Goal: Transaction & Acquisition: Purchase product/service

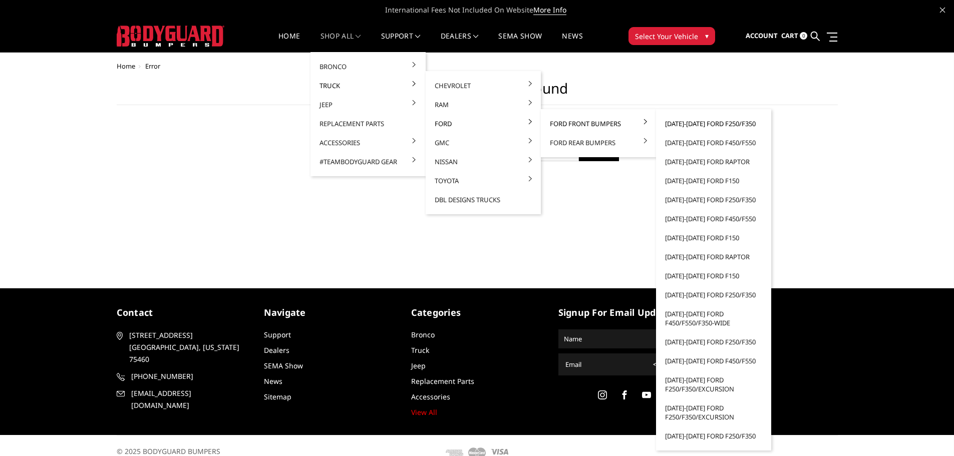
click at [731, 126] on link "[DATE]-[DATE] Ford F250/F350" at bounding box center [713, 123] width 107 height 19
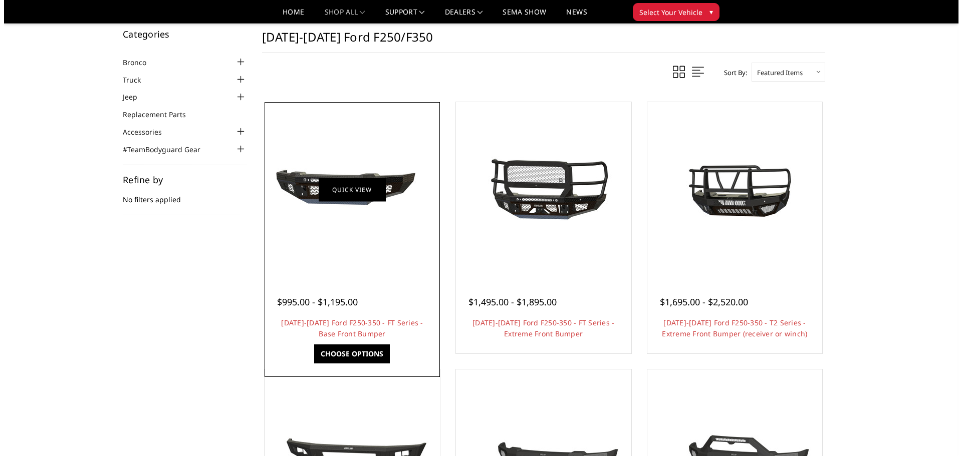
scroll to position [50, 0]
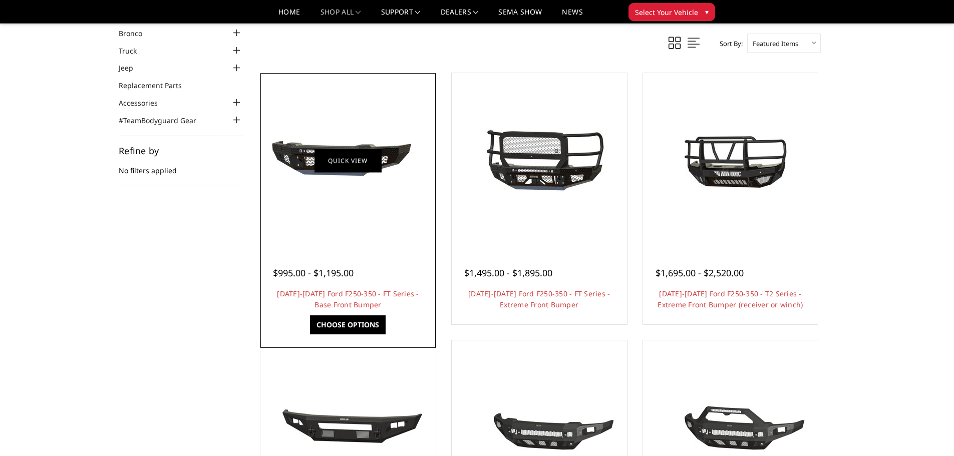
click at [344, 167] on link "Quick view" at bounding box center [348, 161] width 67 height 24
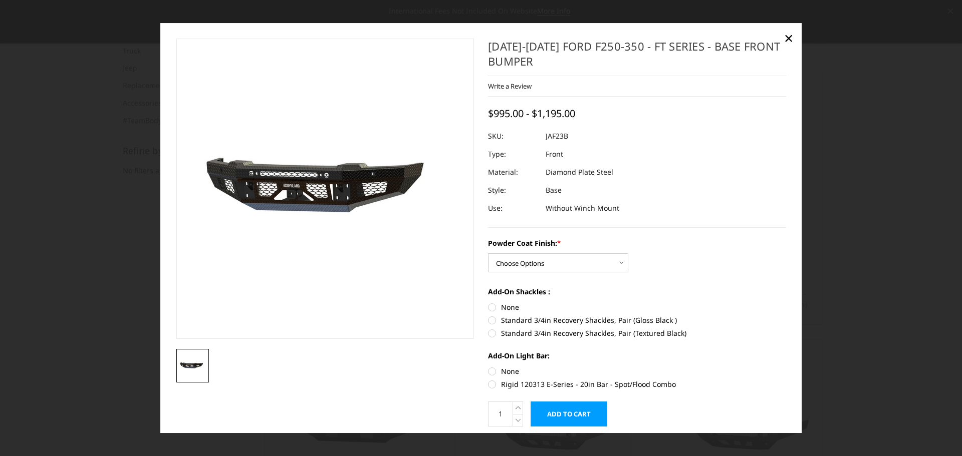
click at [116, 280] on div at bounding box center [481, 228] width 962 height 456
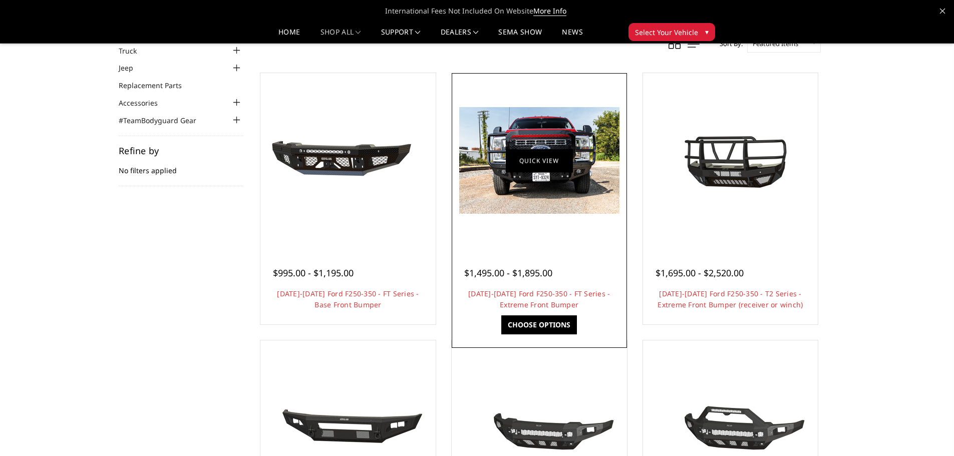
click at [543, 161] on link "Quick view" at bounding box center [539, 161] width 67 height 24
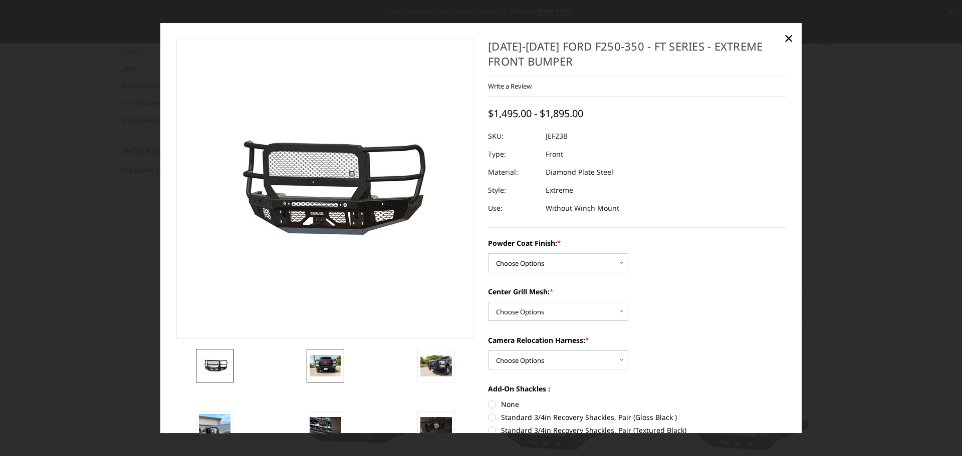
click at [329, 377] on link at bounding box center [325, 366] width 38 height 34
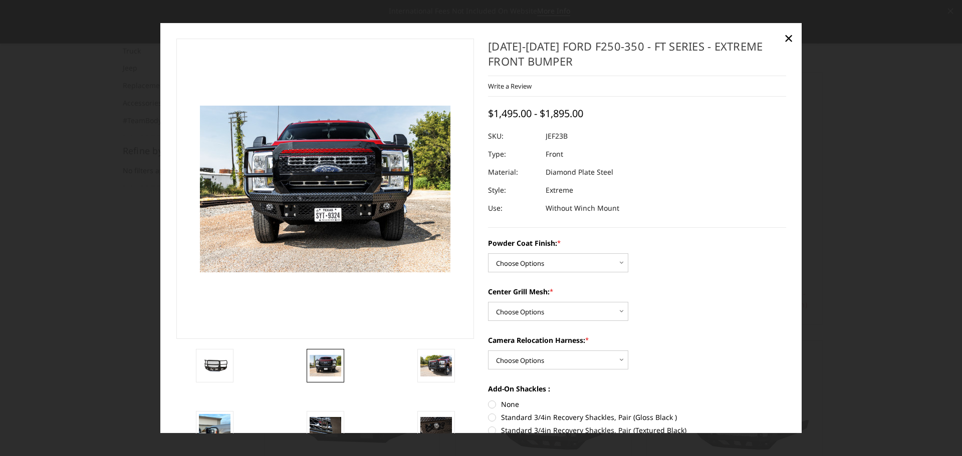
click at [447, 348] on section "Previous" at bounding box center [325, 287] width 312 height 497
click at [450, 354] on link at bounding box center [436, 366] width 38 height 34
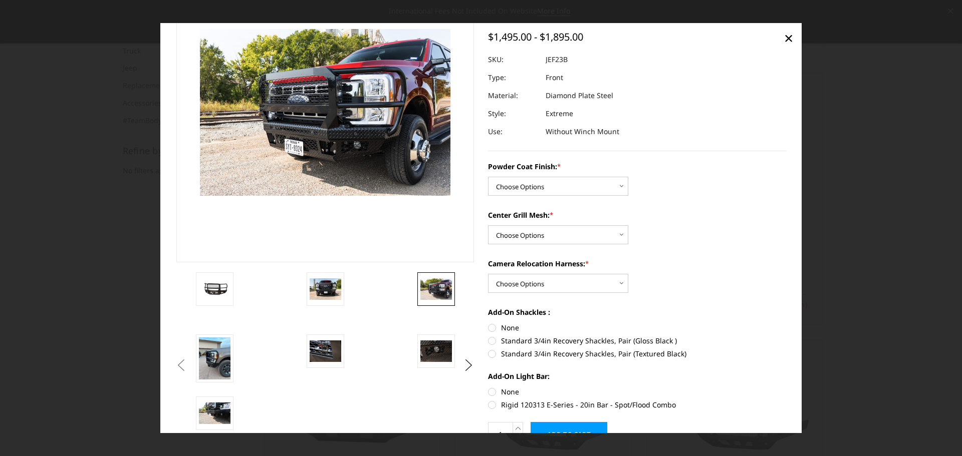
scroll to position [100, 0]
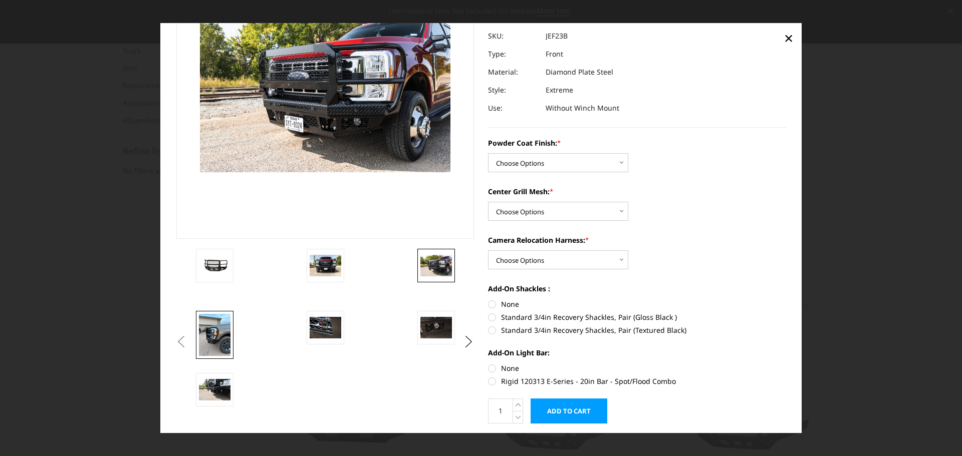
click at [219, 337] on img at bounding box center [215, 335] width 32 height 42
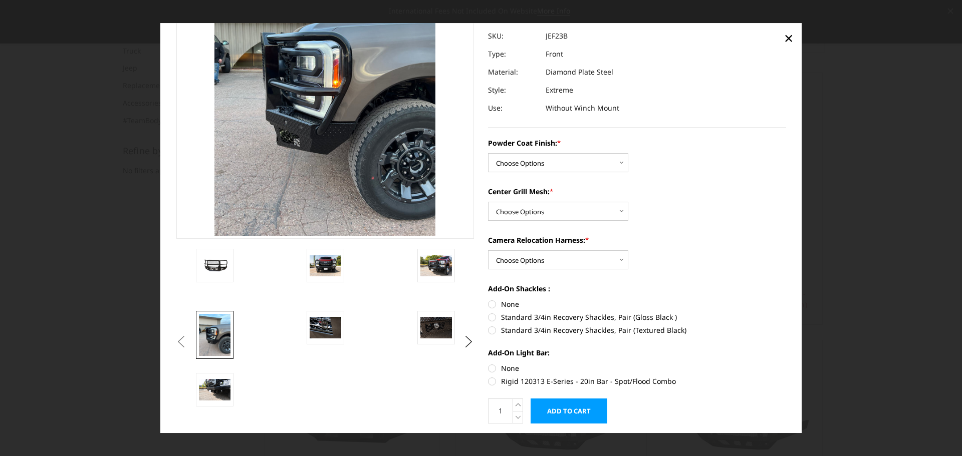
scroll to position [37, 0]
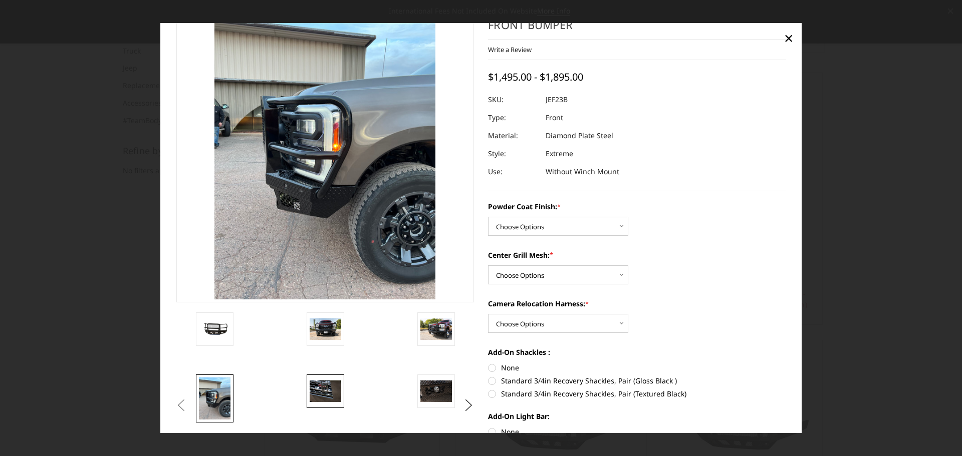
click at [330, 393] on img at bounding box center [325, 391] width 32 height 21
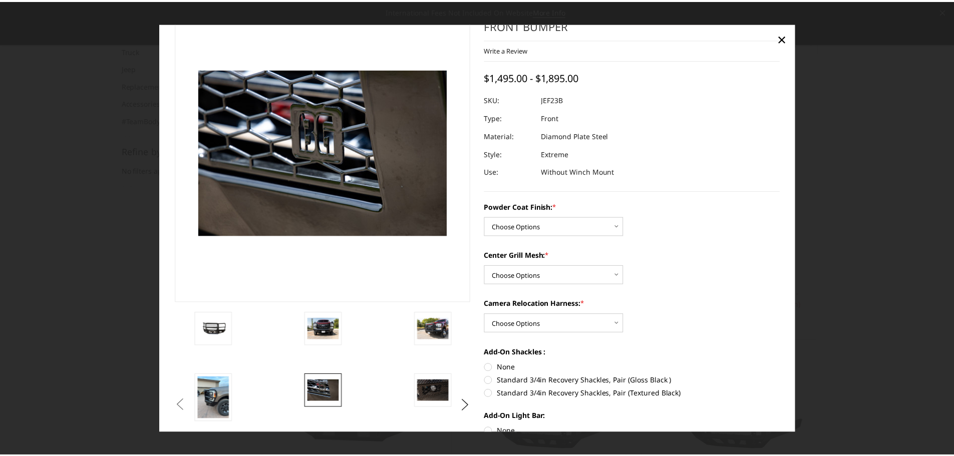
scroll to position [100, 0]
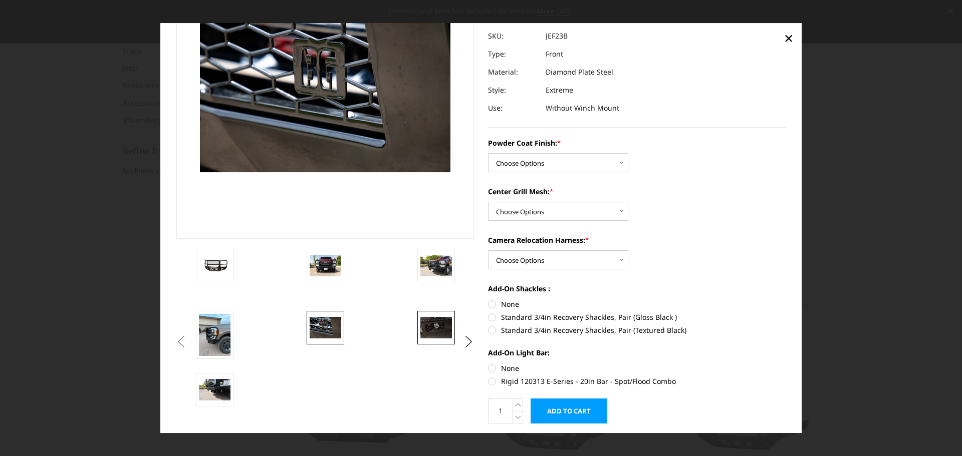
click at [438, 324] on img at bounding box center [436, 328] width 32 height 21
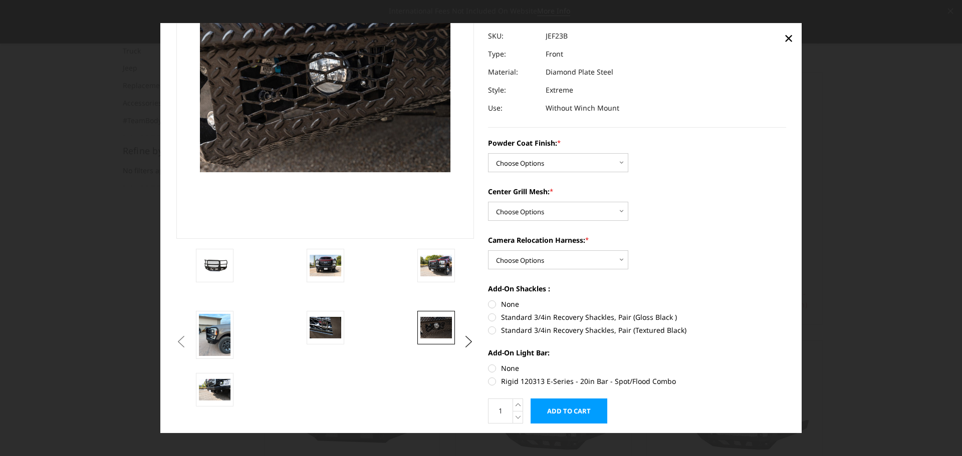
click at [124, 298] on div at bounding box center [481, 228] width 962 height 456
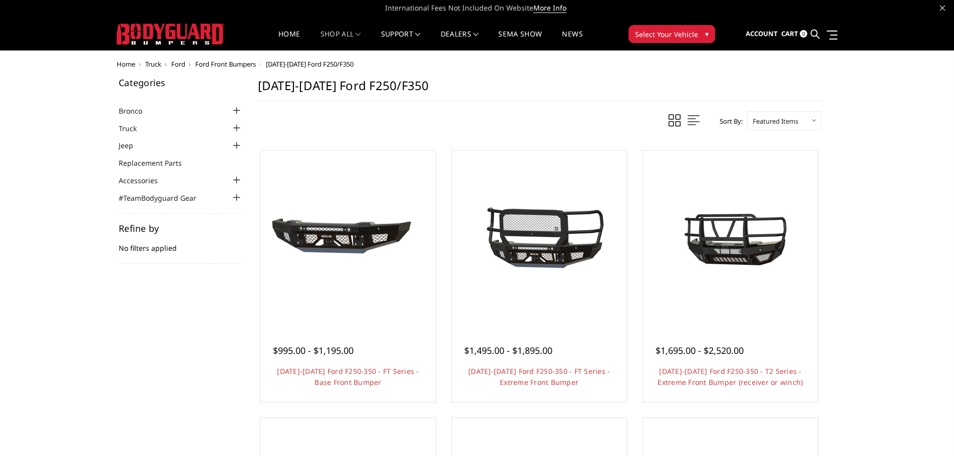
scroll to position [0, 0]
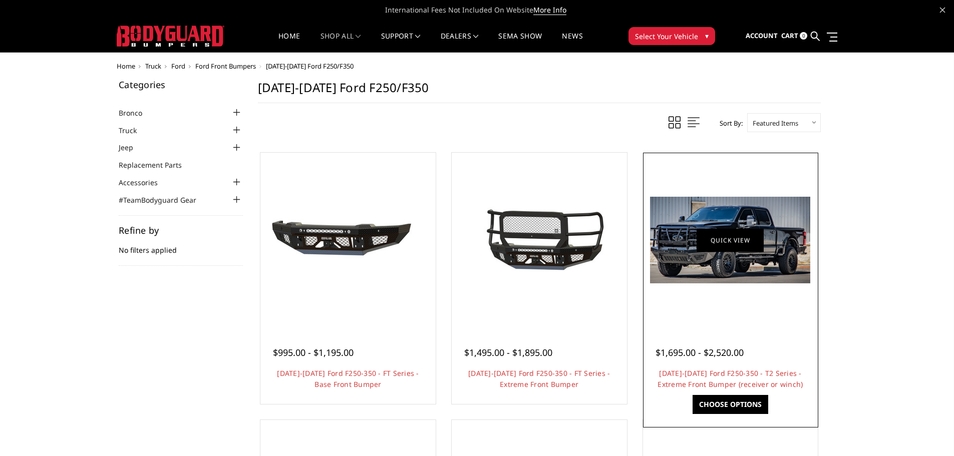
click at [742, 244] on link "Quick view" at bounding box center [730, 240] width 67 height 24
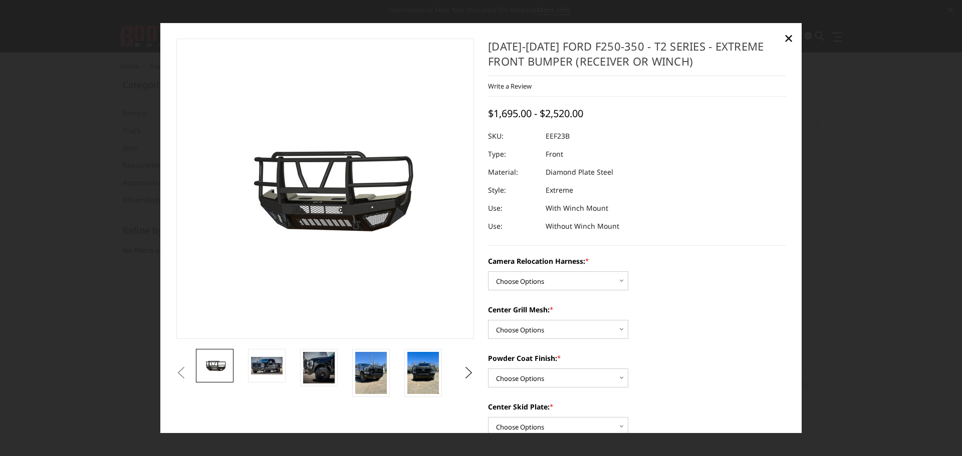
click at [98, 299] on div at bounding box center [481, 228] width 962 height 456
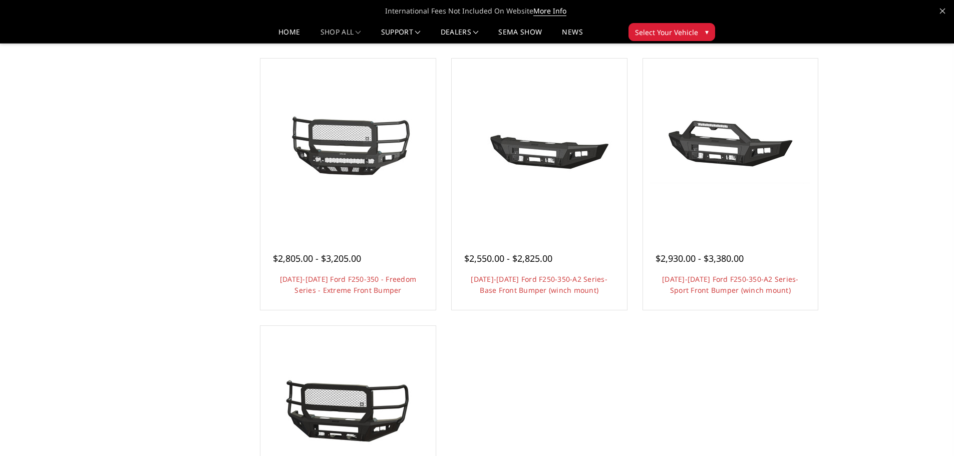
scroll to position [601, 0]
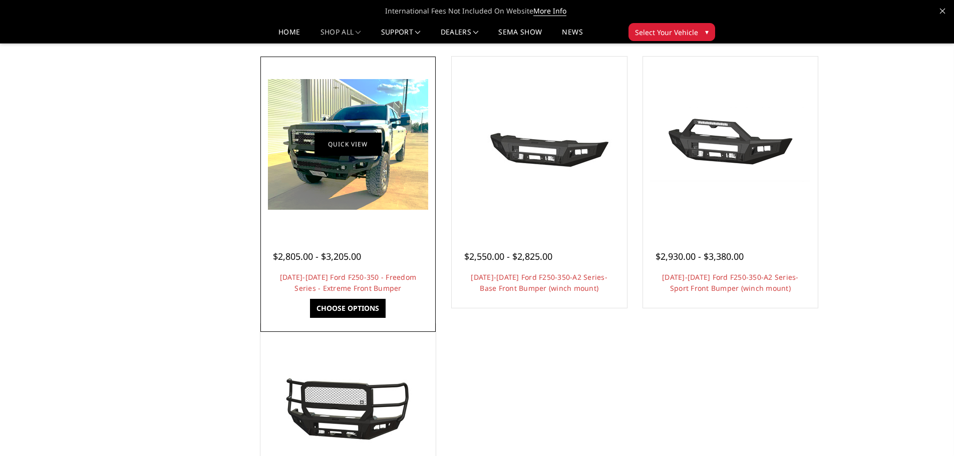
click at [349, 142] on link "Quick view" at bounding box center [348, 145] width 67 height 24
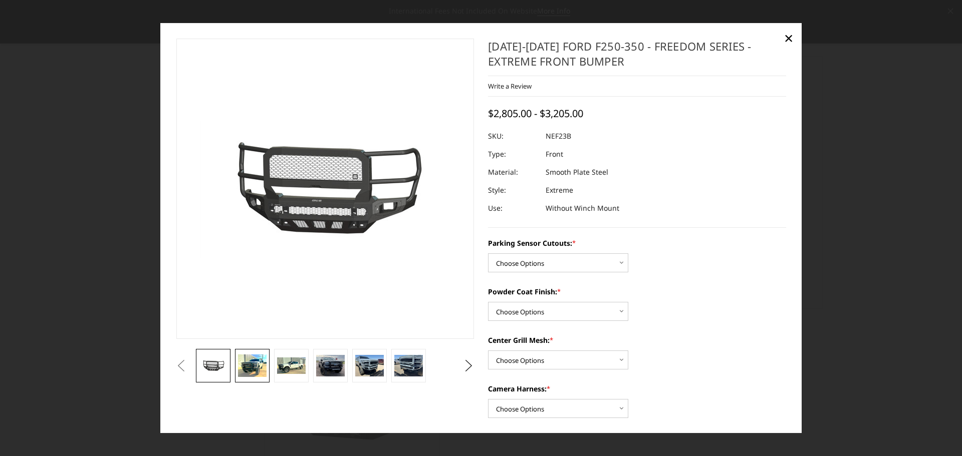
click at [248, 368] on img at bounding box center [252, 366] width 28 height 23
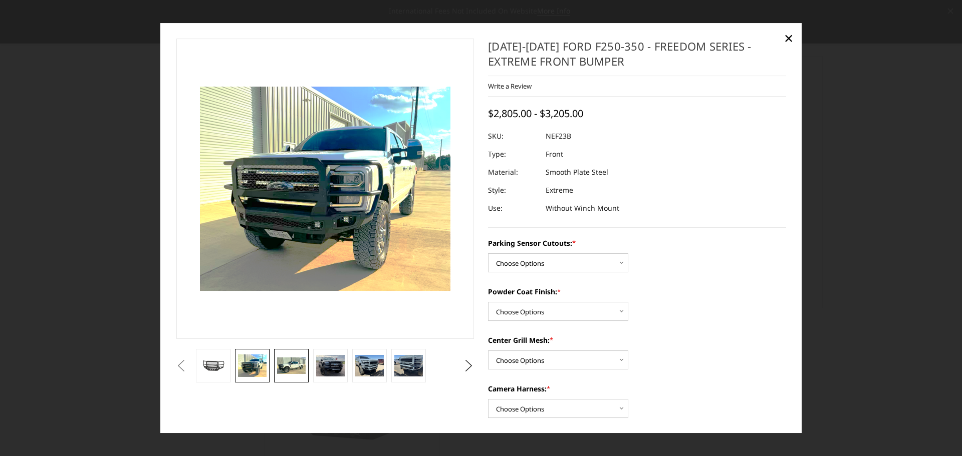
click at [303, 368] on img at bounding box center [291, 366] width 28 height 17
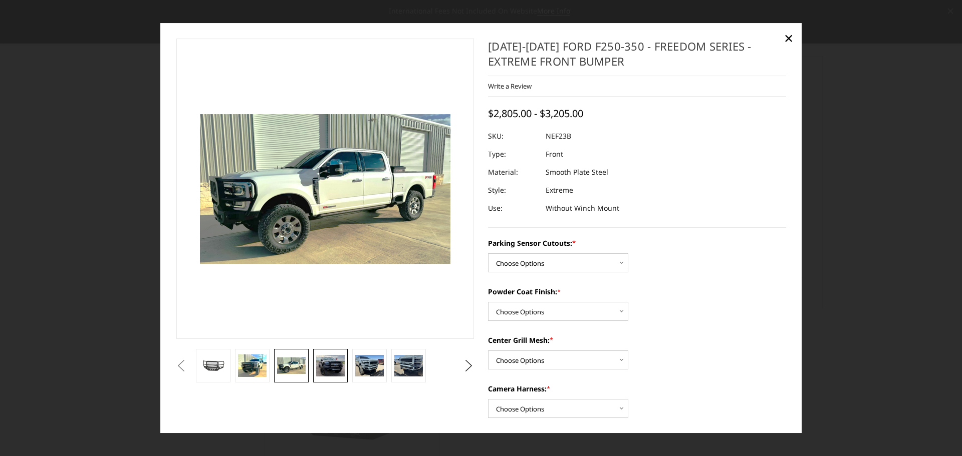
click at [335, 360] on img at bounding box center [330, 366] width 28 height 22
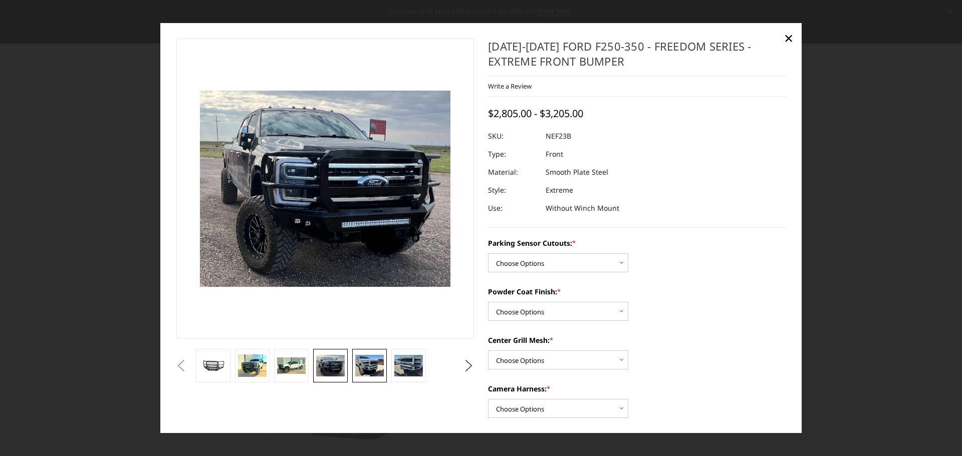
click at [369, 371] on img at bounding box center [369, 366] width 28 height 21
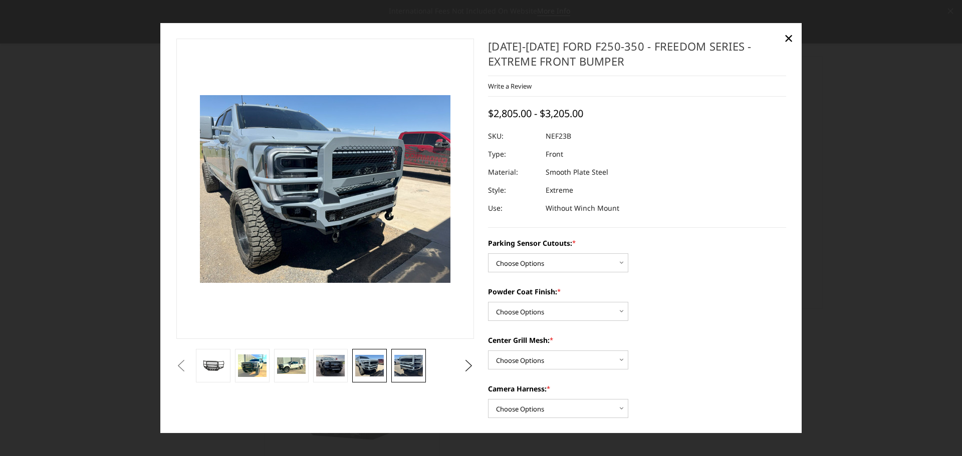
click at [408, 370] on img at bounding box center [408, 366] width 28 height 21
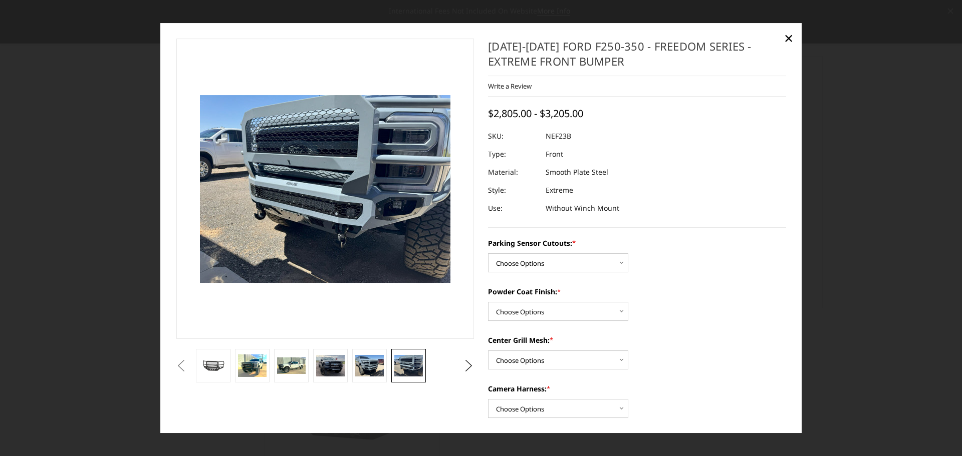
click at [90, 255] on div at bounding box center [481, 228] width 962 height 456
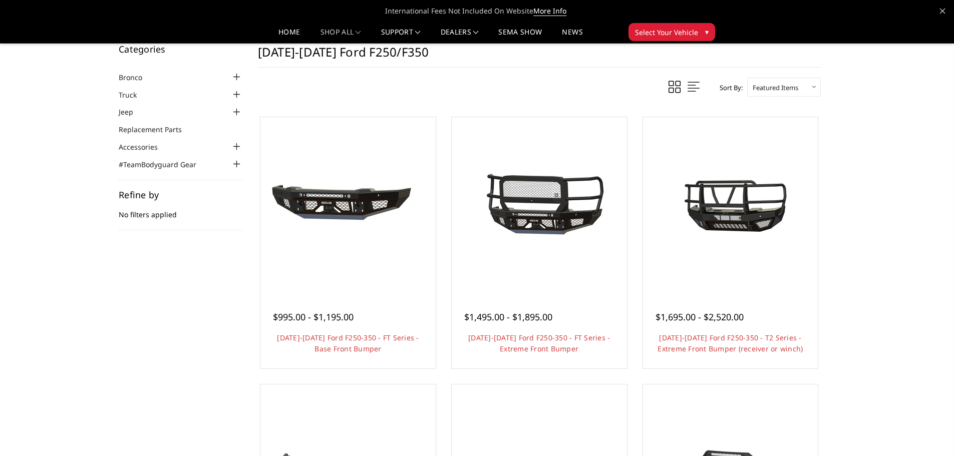
scroll to position [0, 0]
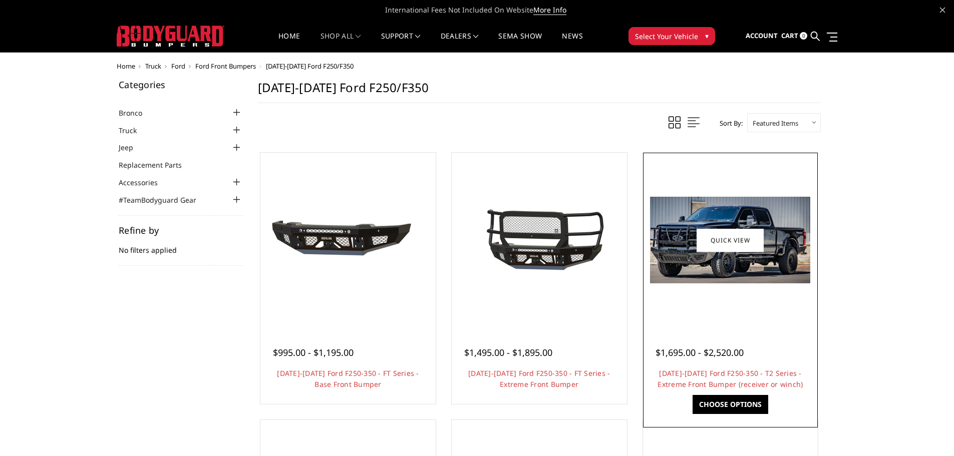
click at [760, 271] on img at bounding box center [730, 240] width 160 height 87
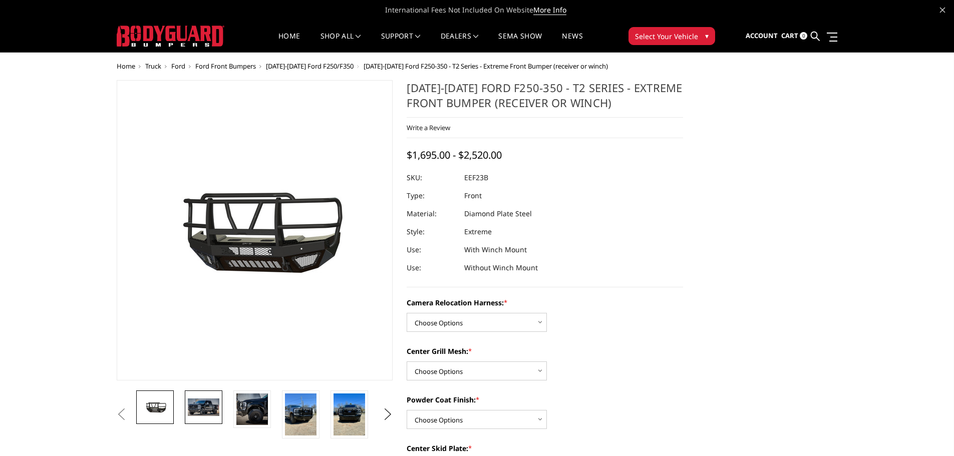
click at [191, 408] on img at bounding box center [204, 407] width 32 height 17
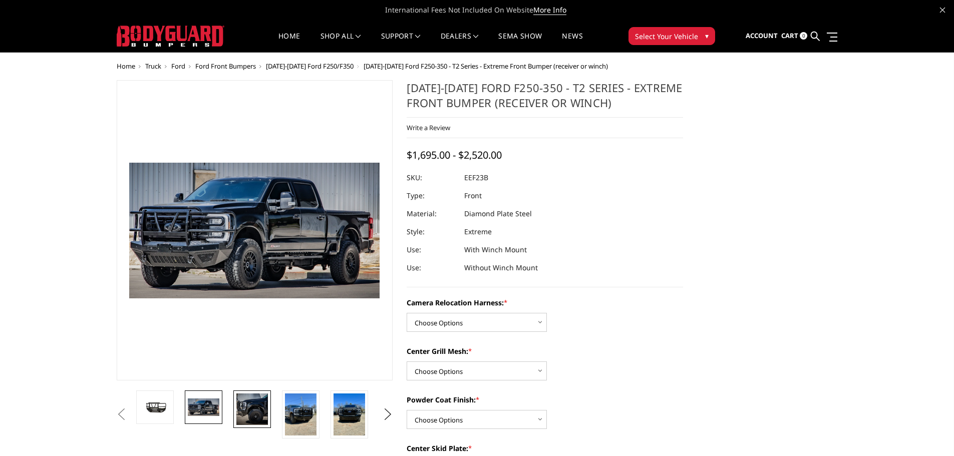
click at [253, 407] on img at bounding box center [252, 410] width 32 height 32
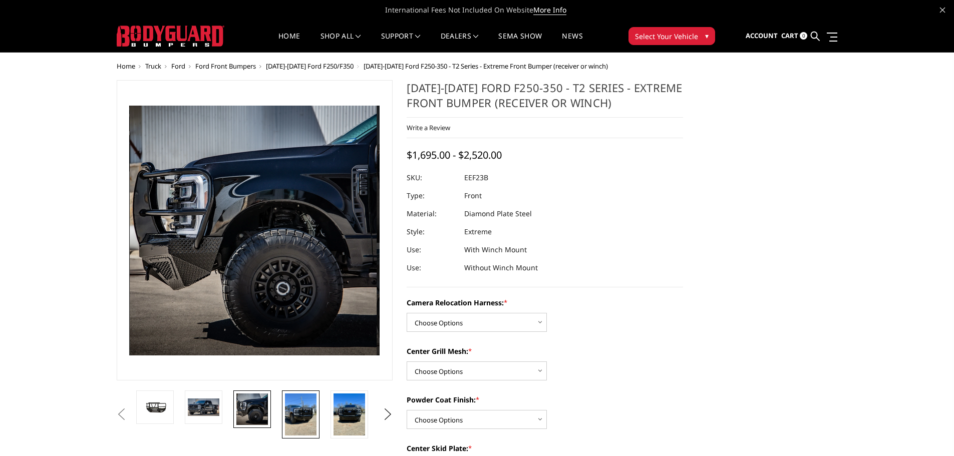
click at [300, 428] on img at bounding box center [301, 415] width 32 height 42
